Goal: Task Accomplishment & Management: Manage account settings

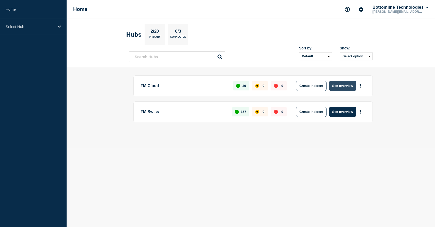
click at [343, 85] on button "See overview" at bounding box center [342, 86] width 27 height 10
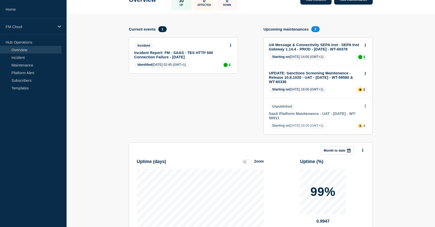
scroll to position [42, 0]
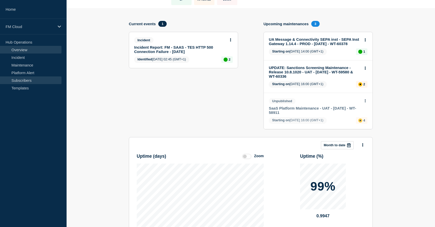
click at [37, 80] on link "Subscribers" at bounding box center [31, 80] width 62 height 8
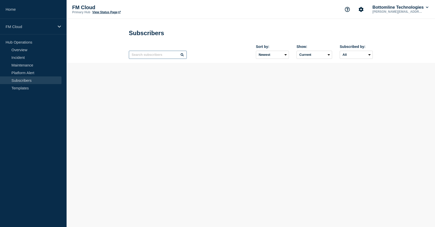
click at [139, 59] on input "text" at bounding box center [158, 55] width 58 height 8
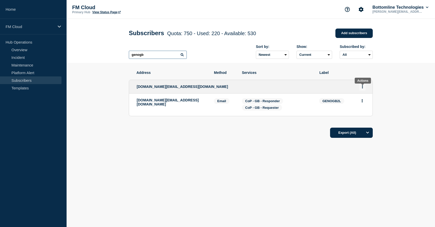
type input "genogb"
click at [364, 91] on button "Actions" at bounding box center [362, 87] width 6 height 8
click at [363, 104] on link "Edit" at bounding box center [361, 102] width 6 height 4
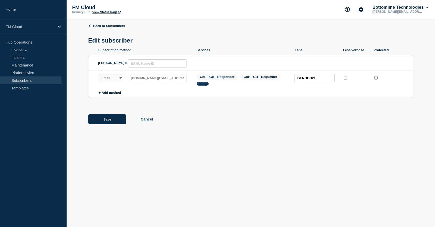
click at [201, 85] on button "Change" at bounding box center [203, 84] width 12 height 4
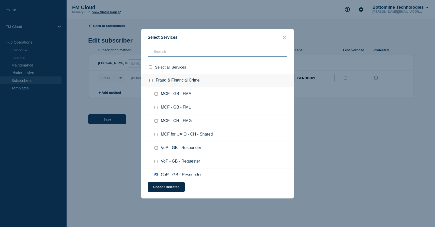
click at [163, 48] on input "text" at bounding box center [218, 51] width 140 height 10
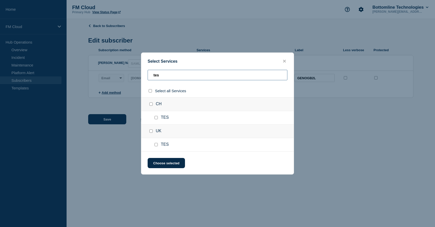
type input "tes"
click at [157, 118] on input "TES checkbox" at bounding box center [156, 117] width 3 height 3
checkbox input "true"
click at [167, 162] on button "Choose selected" at bounding box center [166, 163] width 37 height 10
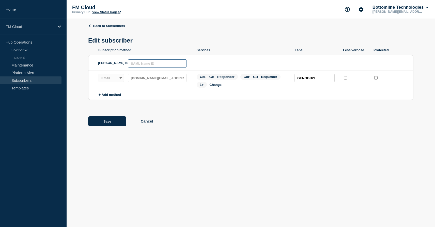
click at [159, 63] on input "text" at bounding box center [157, 63] width 58 height 8
type input "DZ Bank"
click at [108, 126] on button "Save" at bounding box center [107, 121] width 38 height 10
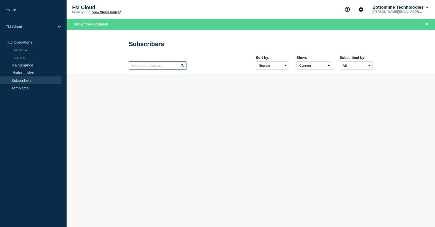
click at [148, 69] on input "text" at bounding box center [158, 65] width 58 height 8
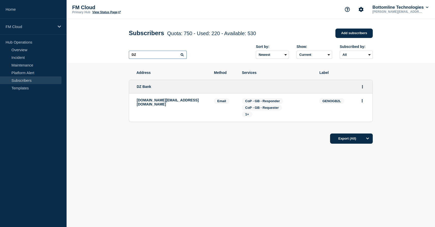
type input "D"
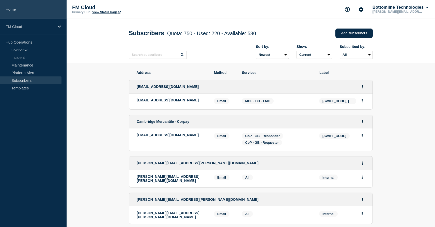
click at [19, 9] on link "Home" at bounding box center [33, 9] width 67 height 19
